Goal: Find contact information: Find contact information

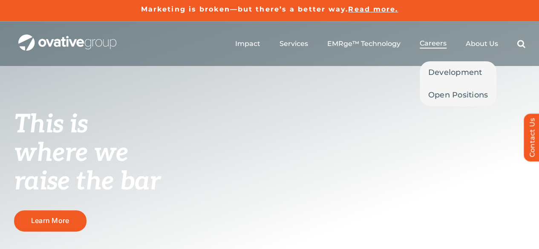
click at [433, 42] on span "Careers" at bounding box center [433, 43] width 27 height 9
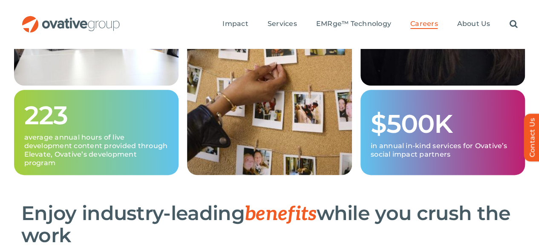
scroll to position [486, 0]
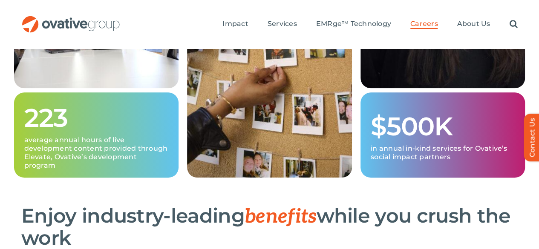
click at [345, 20] on ul "Impact Expert Insights Case Studies Awards & Press Services Media Measurement C…" at bounding box center [369, 24] width 295 height 27
click at [344, 19] on ul "Impact Expert Insights Case Studies Awards & Press Services Media Measurement C…" at bounding box center [369, 24] width 295 height 27
click at [341, 20] on link "EMRge™ Technology" at bounding box center [353, 24] width 75 height 9
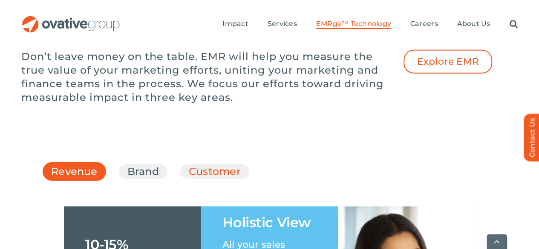
scroll to position [1211, 0]
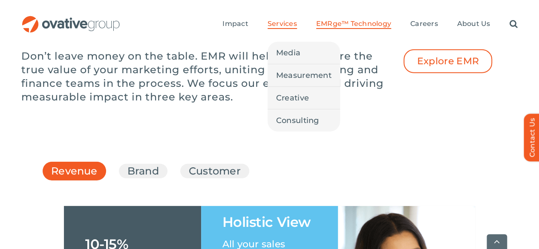
click at [286, 20] on span "Services" at bounding box center [282, 24] width 29 height 9
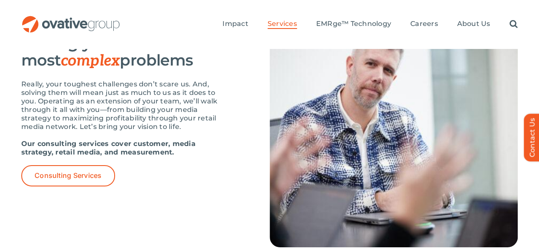
scroll to position [1470, 0]
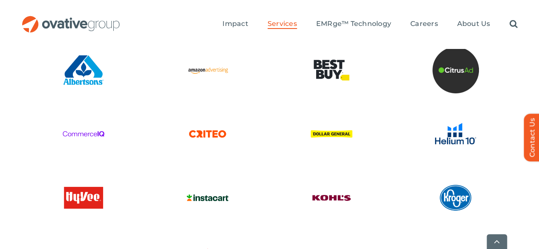
scroll to position [2446, 0]
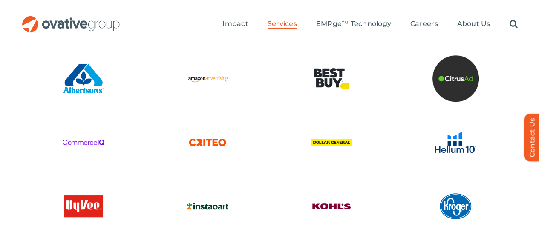
drag, startPoint x: 391, startPoint y: 196, endPoint x: 526, endPoint y: 213, distance: 136.2
copy p "224 North Desplaines Street, Suite 200 Chicago, IL 60661"
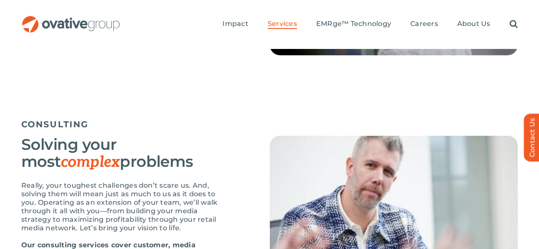
scroll to position [1325, 0]
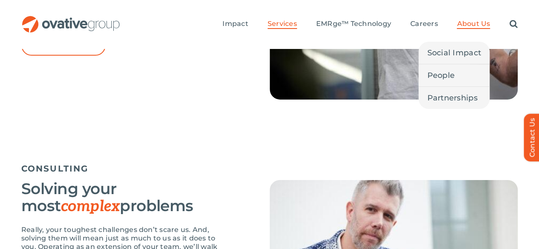
click at [486, 20] on span "About Us" at bounding box center [473, 24] width 33 height 9
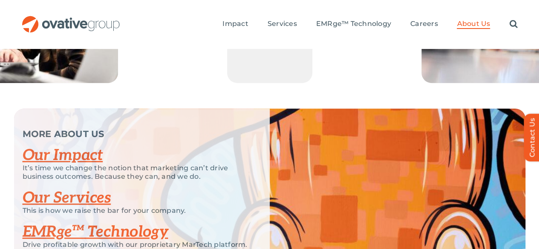
scroll to position [1703, 0]
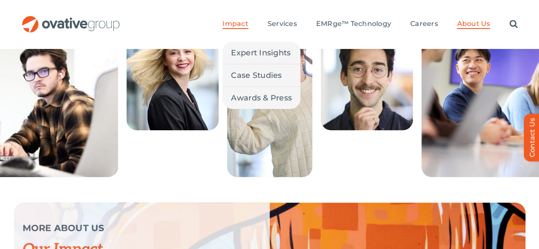
click at [246, 20] on span "Impact" at bounding box center [235, 24] width 26 height 9
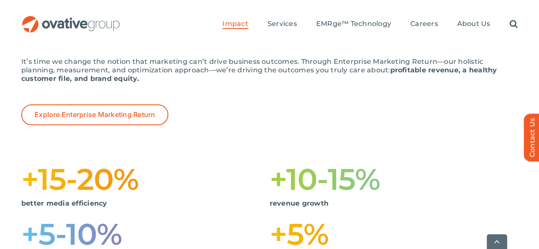
scroll to position [152, 0]
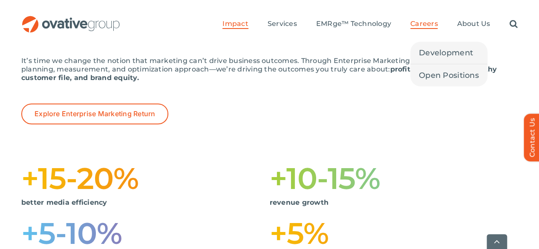
click at [438, 20] on span "Careers" at bounding box center [424, 24] width 28 height 9
